Goal: Information Seeking & Learning: Learn about a topic

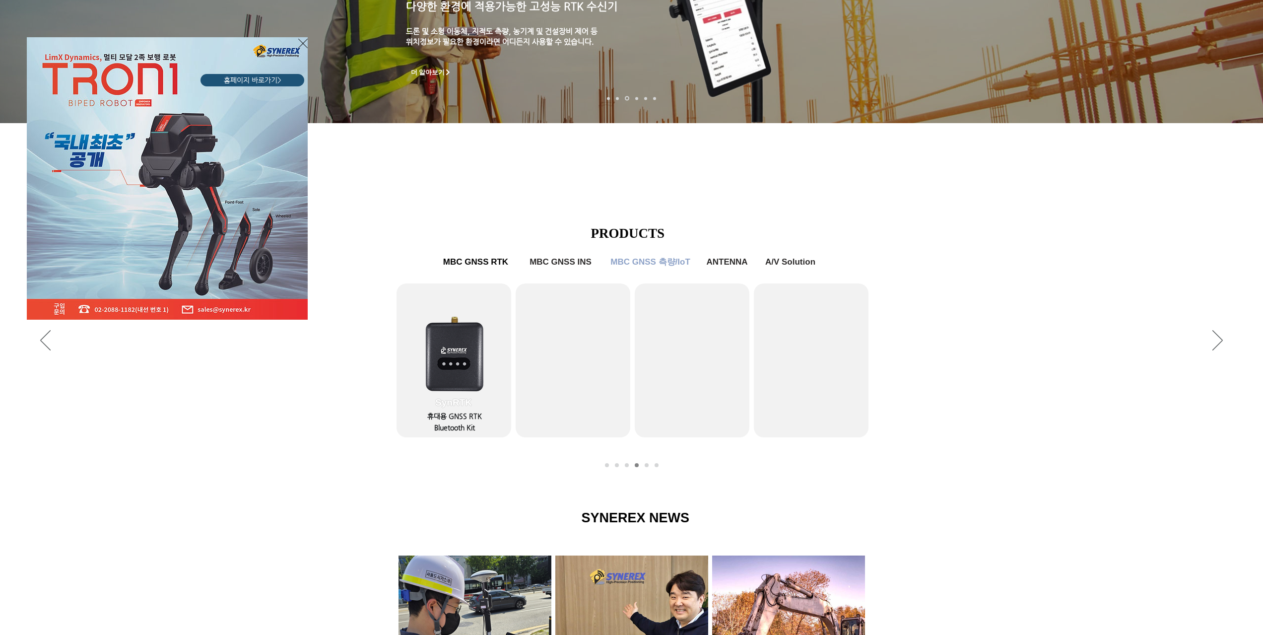
click at [712, 266] on div "LimX Dinamics" at bounding box center [631, 317] width 1263 height 635
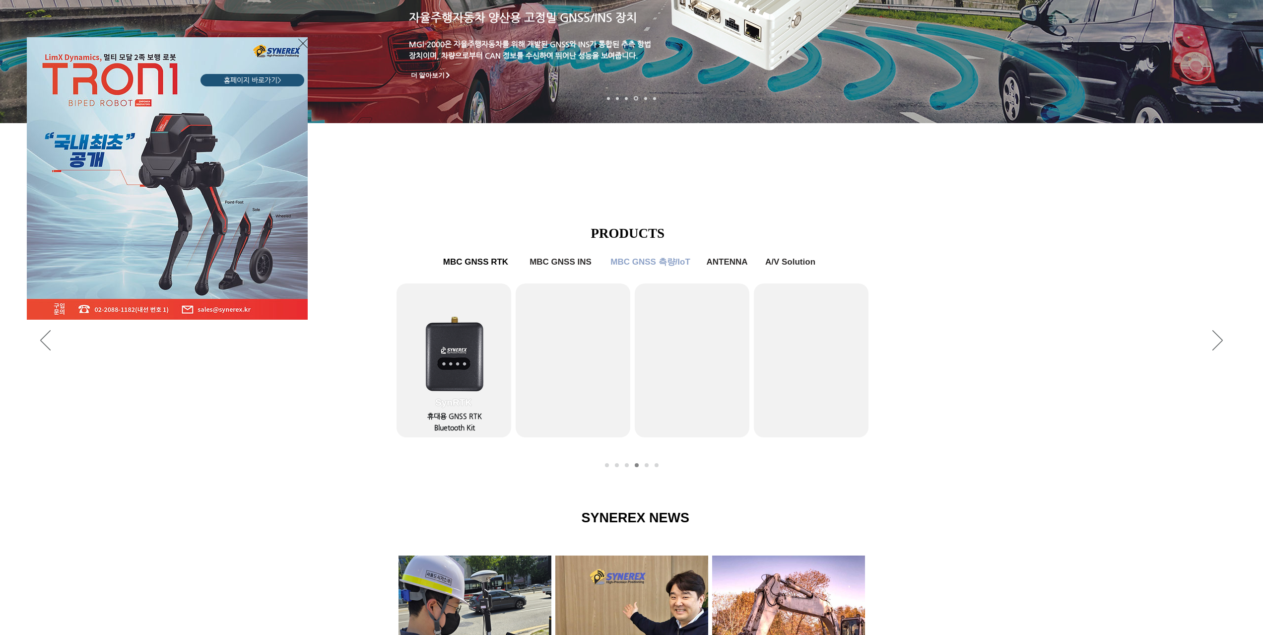
click at [725, 263] on div "LimX Dinamics" at bounding box center [631, 317] width 1263 height 635
click at [562, 264] on div "LimX Dinamics" at bounding box center [631, 317] width 1263 height 635
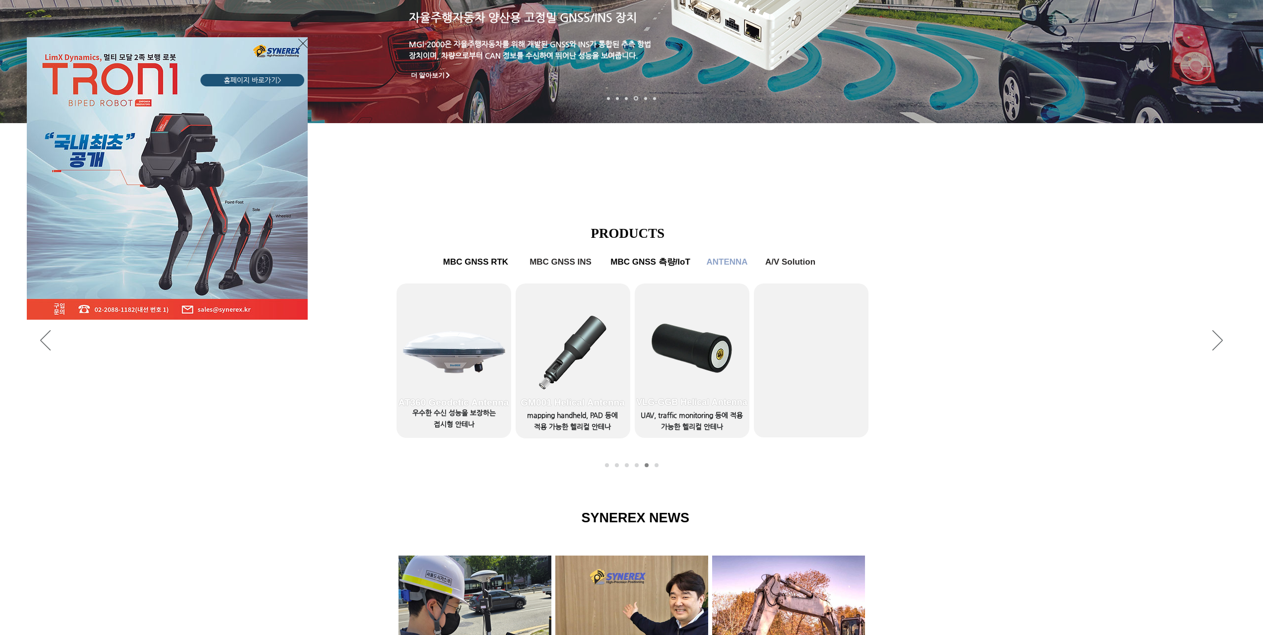
click at [300, 44] on icon "사이트로 돌아가기" at bounding box center [302, 43] width 9 height 12
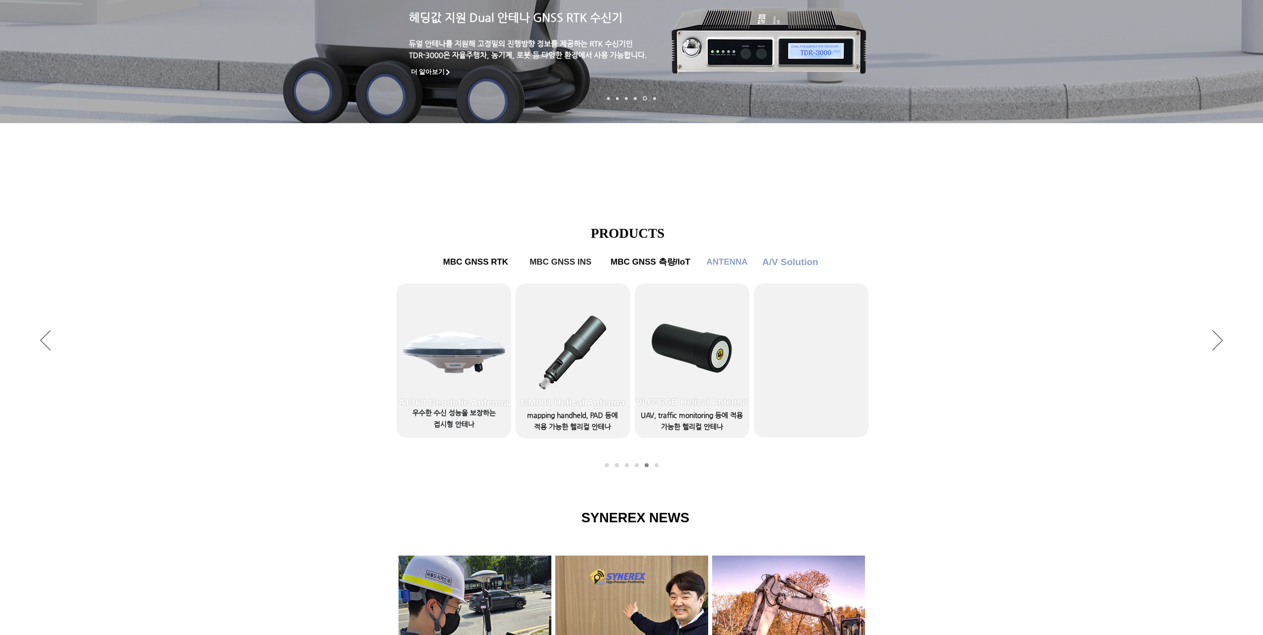
click at [799, 265] on span "A/V Solution" at bounding box center [790, 261] width 56 height 11
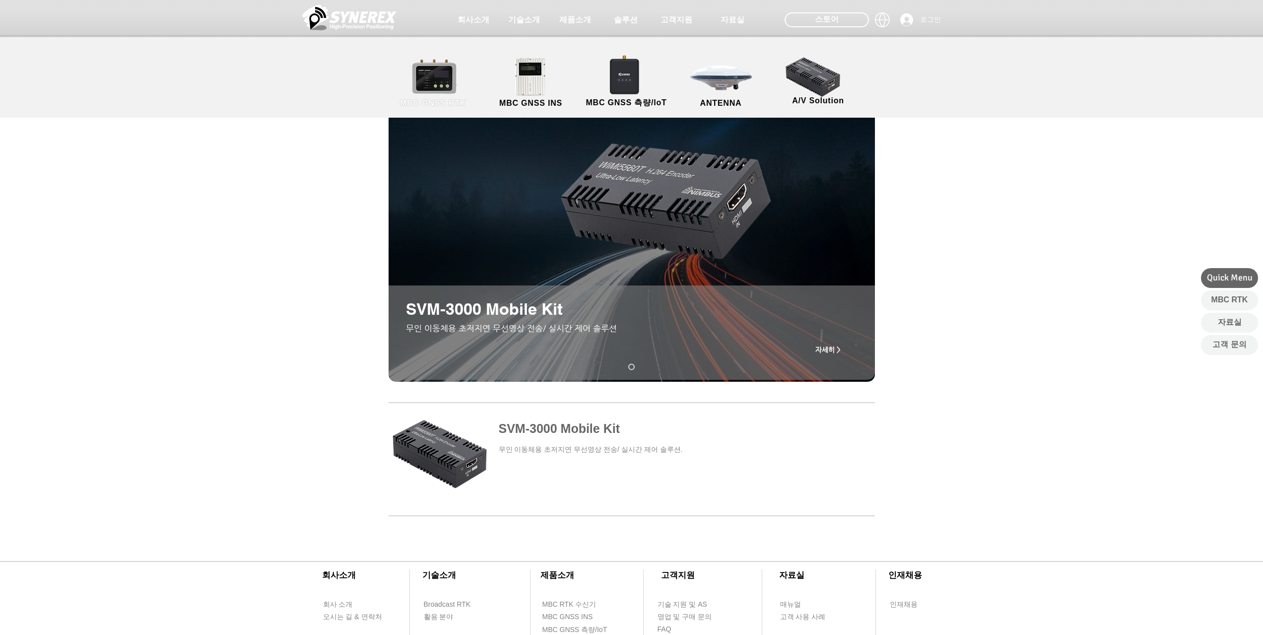
click at [448, 102] on span "MBC GNSS RTK" at bounding box center [433, 103] width 66 height 9
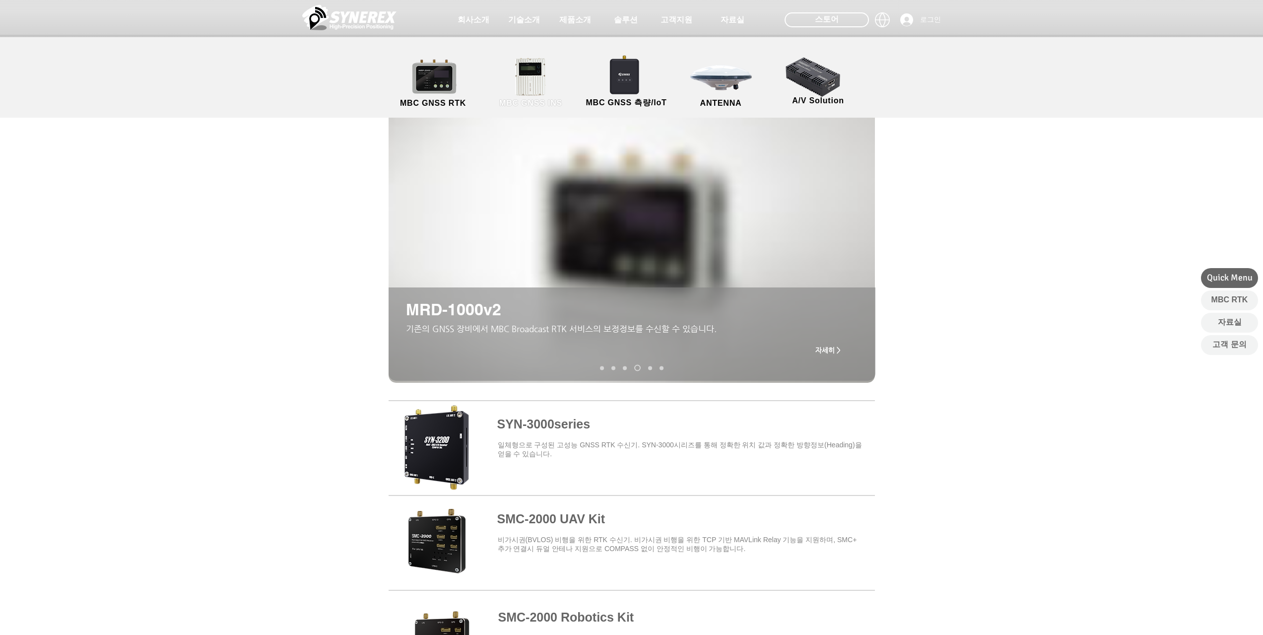
click at [536, 82] on link "MBC GNSS INS" at bounding box center [530, 83] width 89 height 52
